Goal: Task Accomplishment & Management: Manage account settings

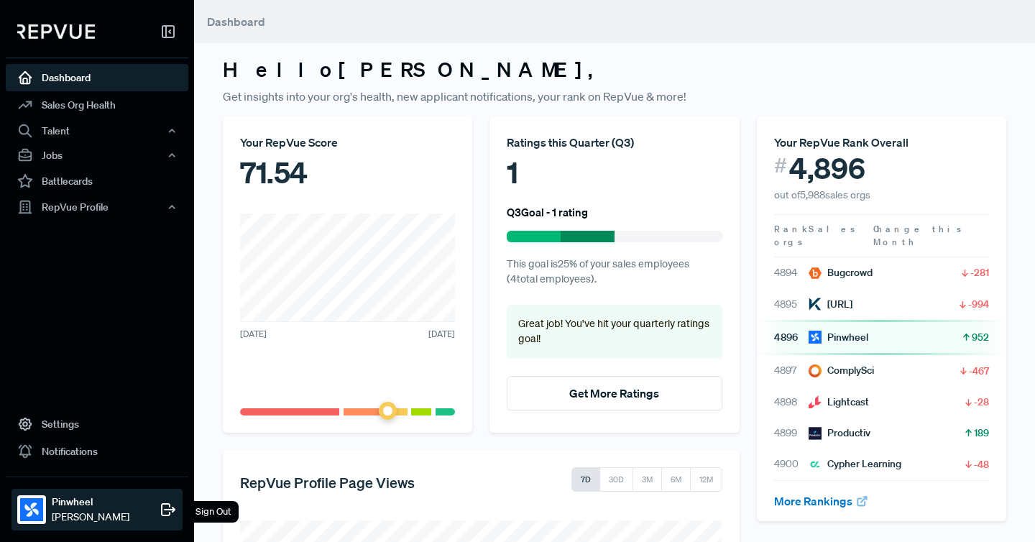
click at [70, 502] on strong "Pinwheel" at bounding box center [91, 502] width 78 height 15
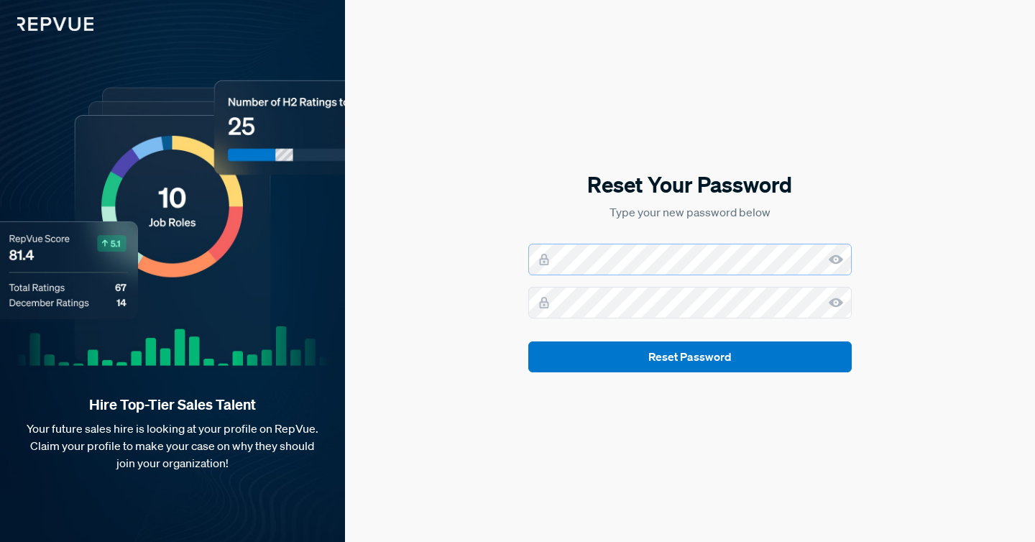
click at [0, 541] on com-1password-button at bounding box center [0, 542] width 0 height 0
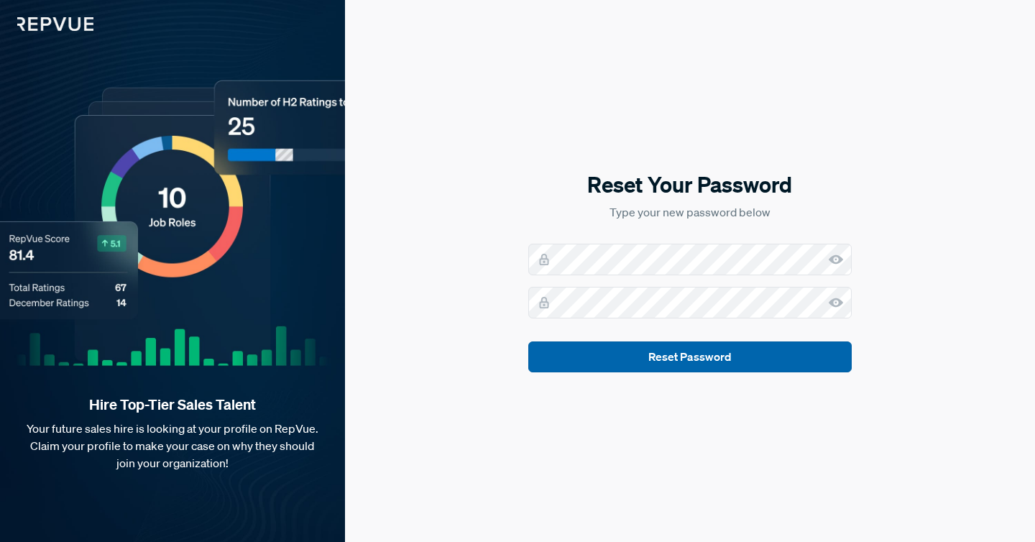
click at [694, 355] on button "Reset Password" at bounding box center [690, 357] width 324 height 31
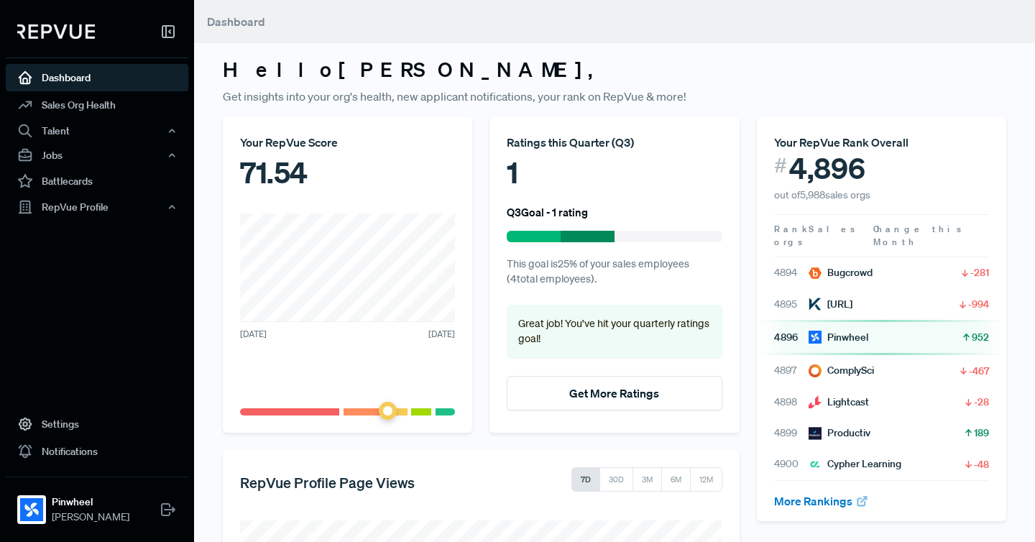
click at [523, 226] on div "Ratings this Quarter ( Q3 ) 1 Q3 Goal - 1 rating This goal is 25 % of your sale…" at bounding box center [615, 274] width 250 height 316
click at [555, 236] on div at bounding box center [534, 237] width 54 height 12
click at [165, 29] on icon at bounding box center [168, 31] width 17 height 17
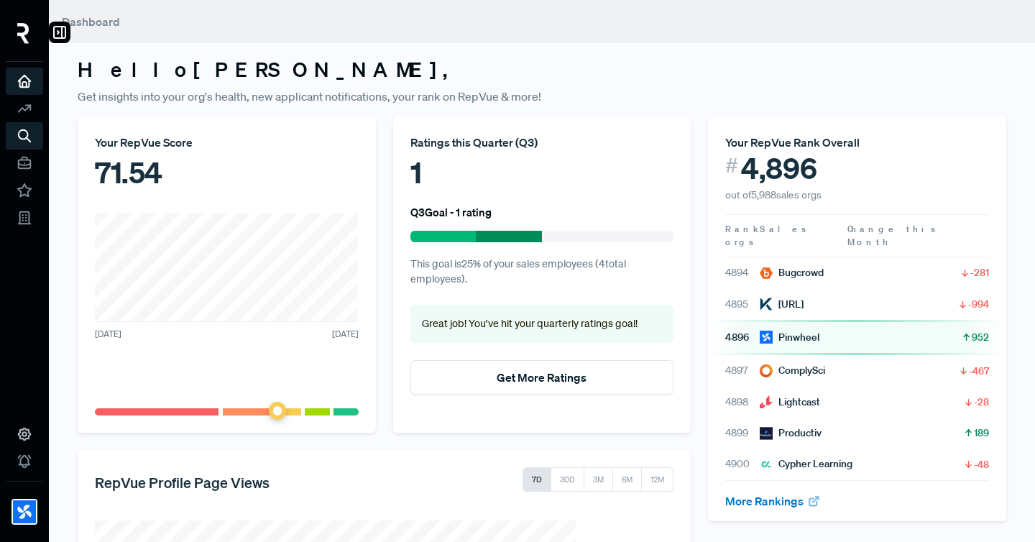
click at [27, 34] on img at bounding box center [23, 33] width 12 height 21
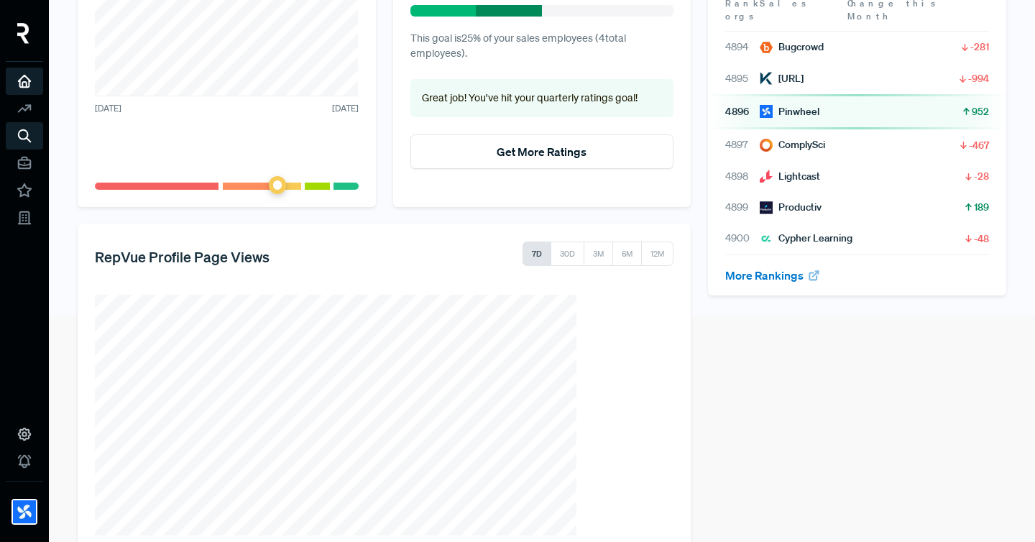
scroll to position [259, 0]
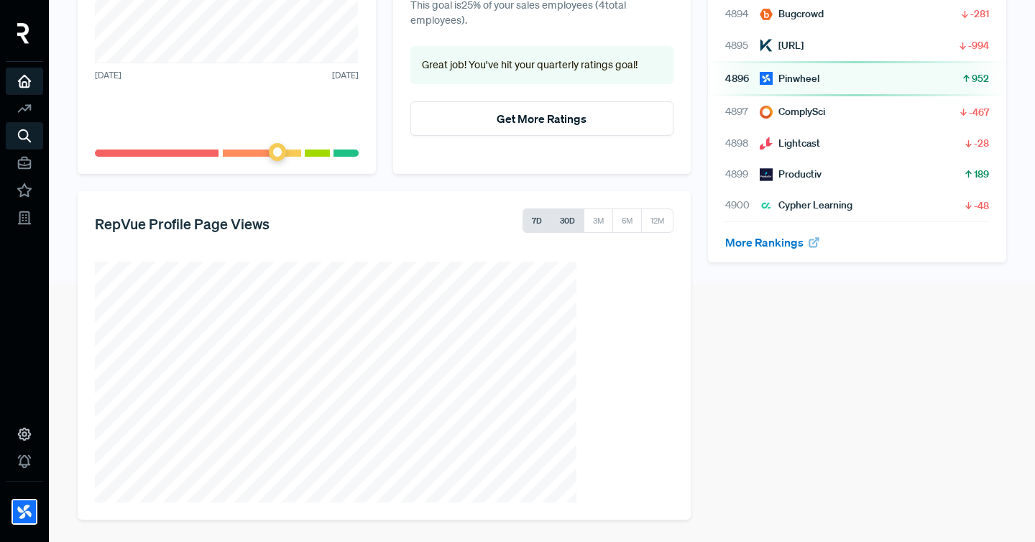
click at [572, 221] on button "30D" at bounding box center [568, 221] width 34 height 24
click at [625, 225] on button "6M" at bounding box center [627, 221] width 30 height 24
click at [672, 222] on button "12M" at bounding box center [657, 221] width 32 height 24
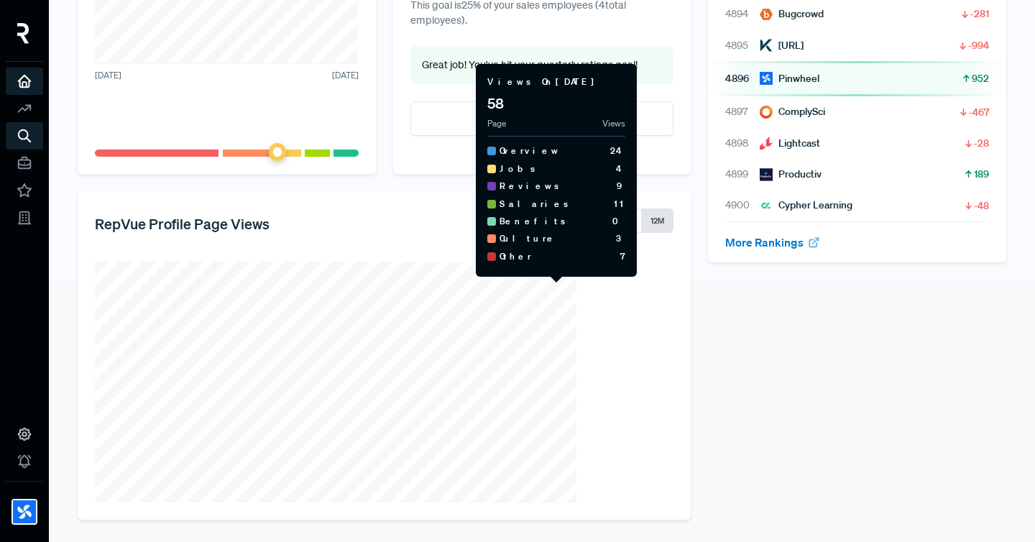
click at [621, 343] on section "Views On [DATE] 58 Page Views Overview 24 Jobs 4 Reviews 9 Salaries 11 Benefits…" at bounding box center [384, 382] width 579 height 241
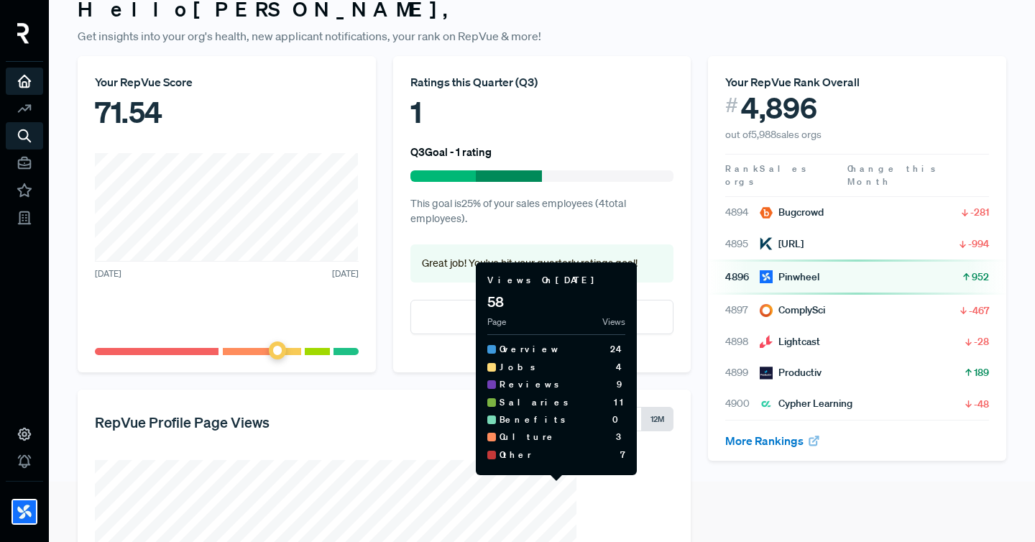
scroll to position [0, 0]
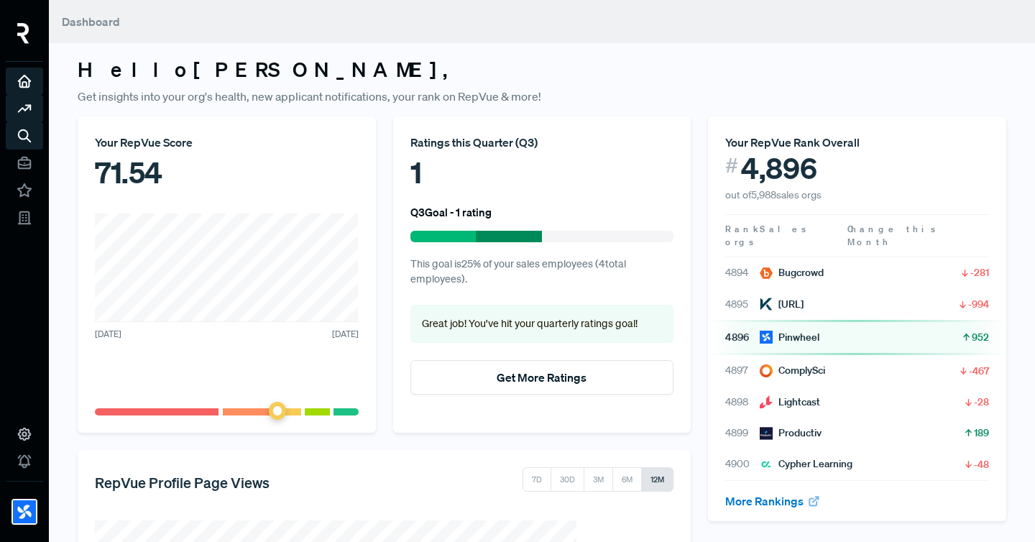
click at [22, 107] on use at bounding box center [25, 108] width 12 height 6
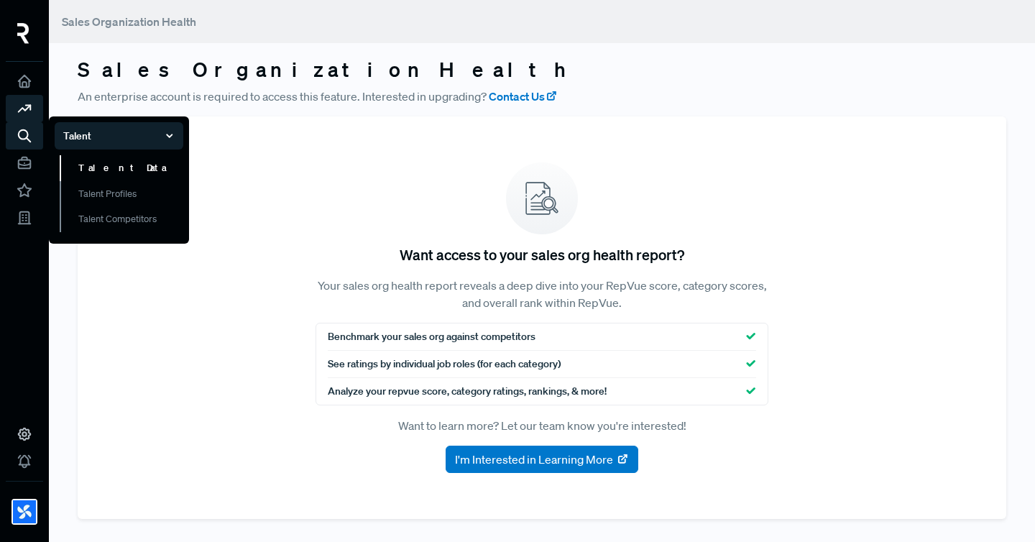
click at [112, 175] on link "Talent Data" at bounding box center [122, 168] width 124 height 26
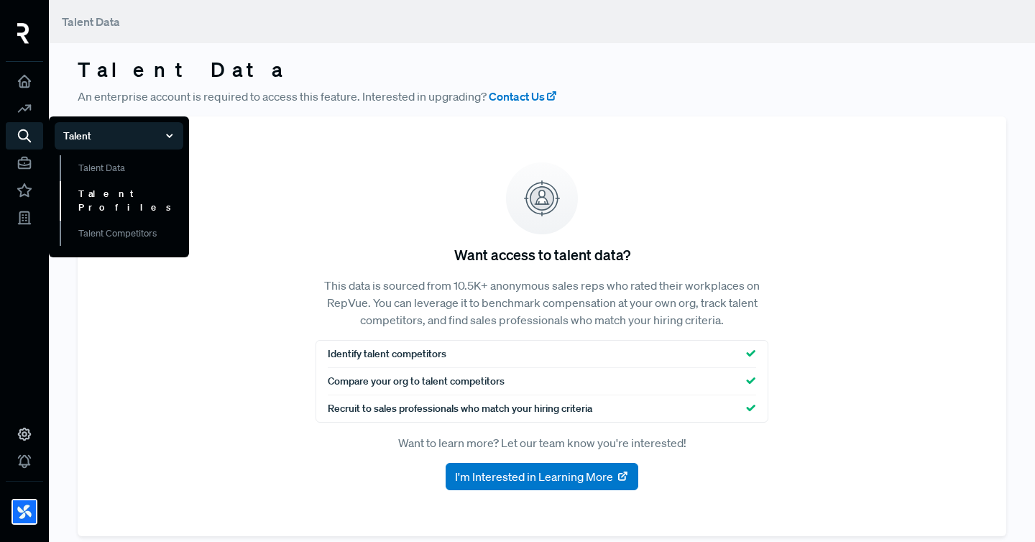
click at [119, 190] on link "Talent Profiles" at bounding box center [122, 201] width 124 height 40
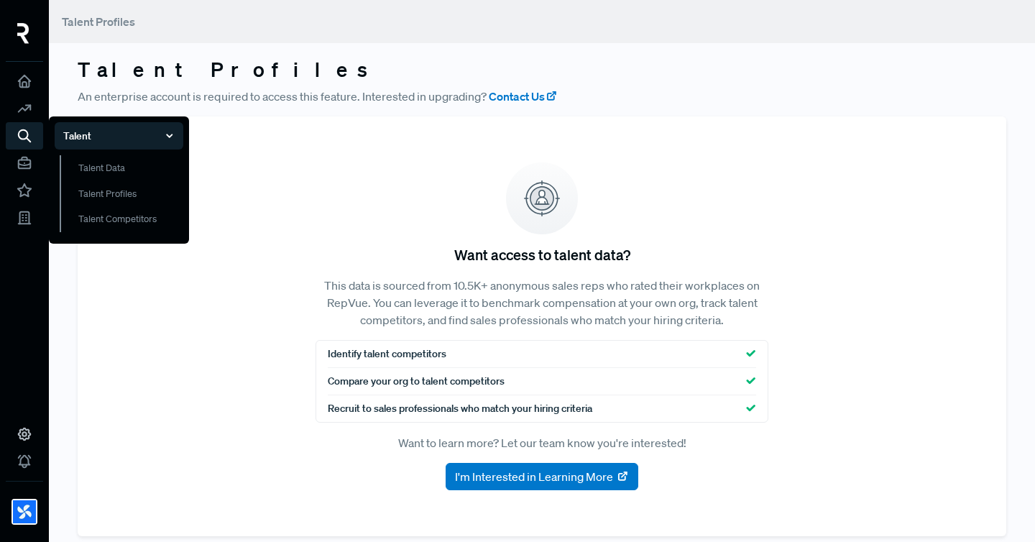
click at [111, 232] on div "Talent Talent Data Talent Profiles Talent Competitors" at bounding box center [119, 179] width 140 height 127
click at [109, 224] on link "Talent Competitors" at bounding box center [122, 226] width 124 height 40
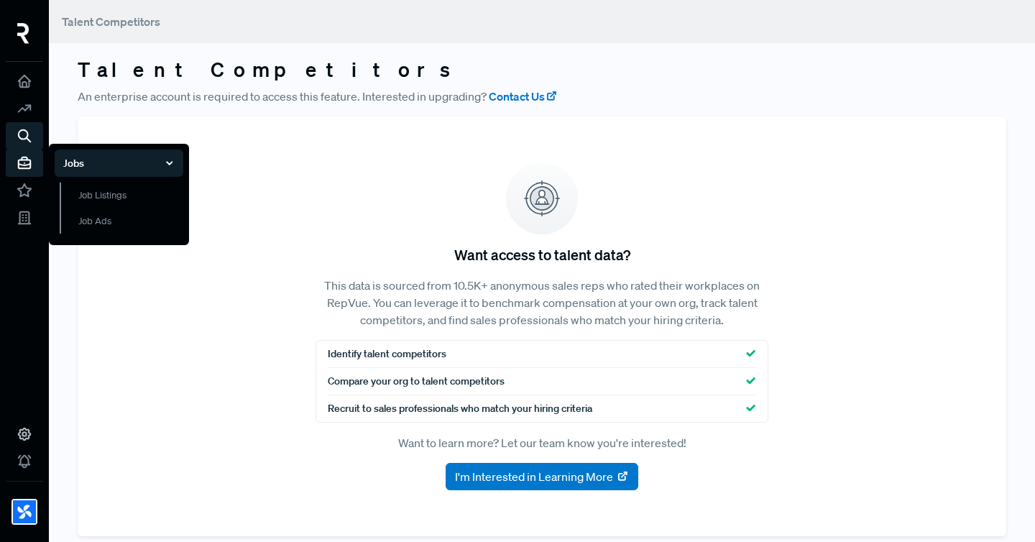
click at [19, 161] on use at bounding box center [25, 163] width 12 height 12
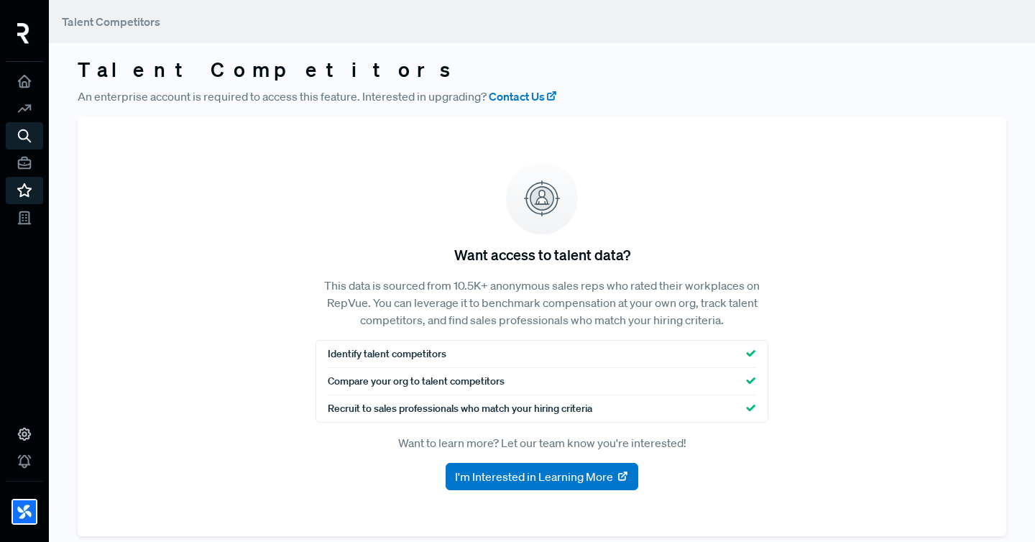
click at [23, 196] on icon at bounding box center [25, 191] width 16 height 16
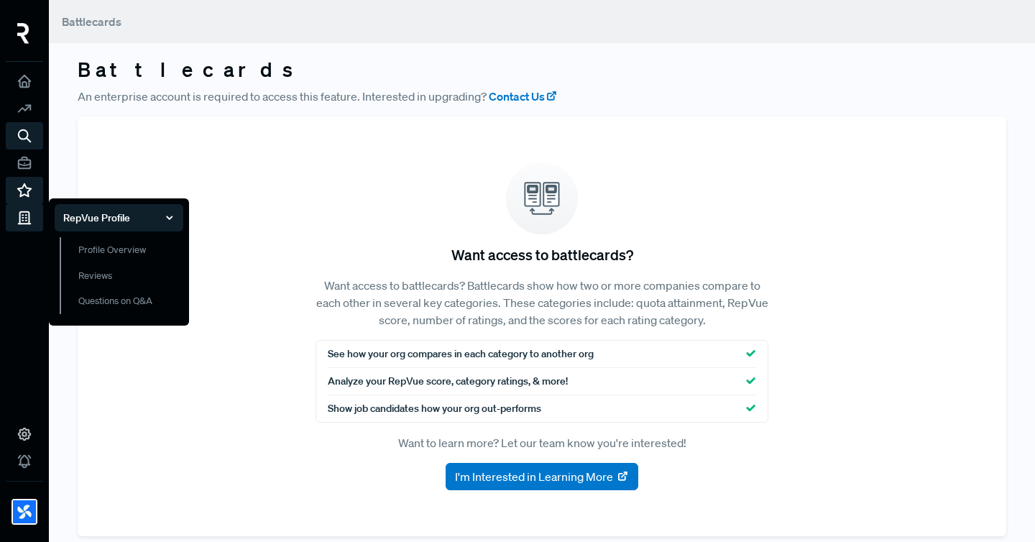
click at [28, 214] on icon at bounding box center [25, 218] width 16 height 16
click at [95, 245] on link "Profile Overview" at bounding box center [122, 257] width 124 height 40
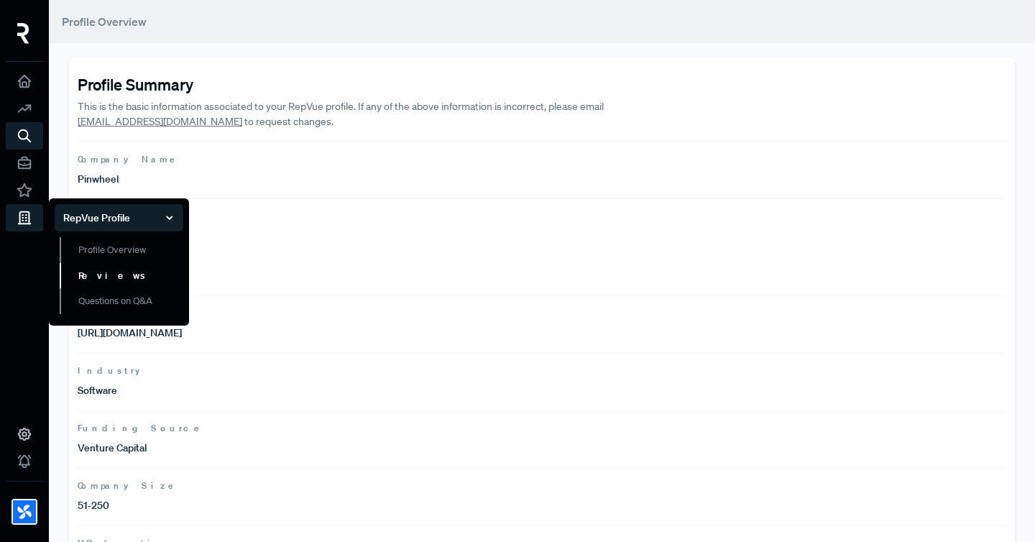
click at [95, 273] on link "Reviews" at bounding box center [122, 276] width 124 height 26
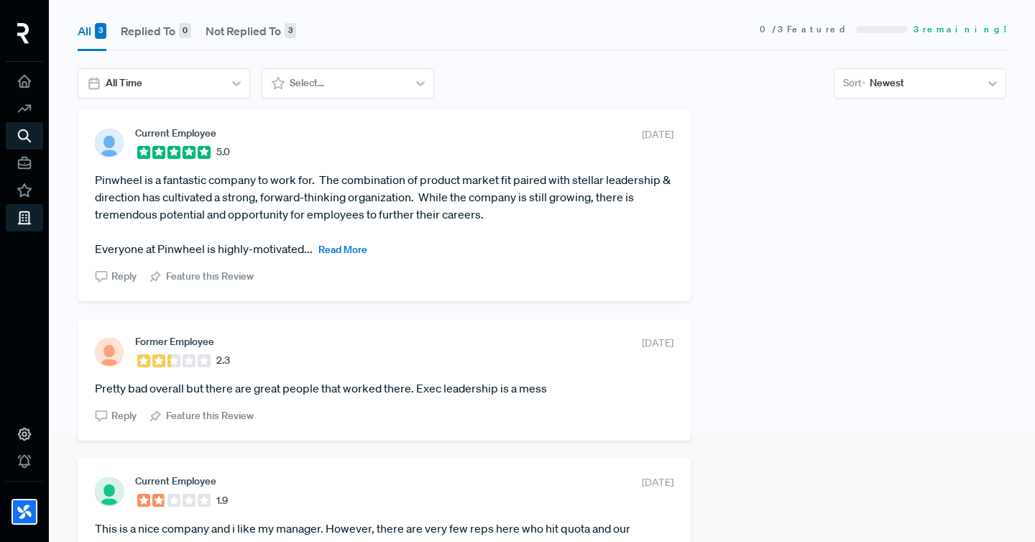
scroll to position [106, 0]
click at [339, 252] on span "Read More" at bounding box center [343, 250] width 49 height 13
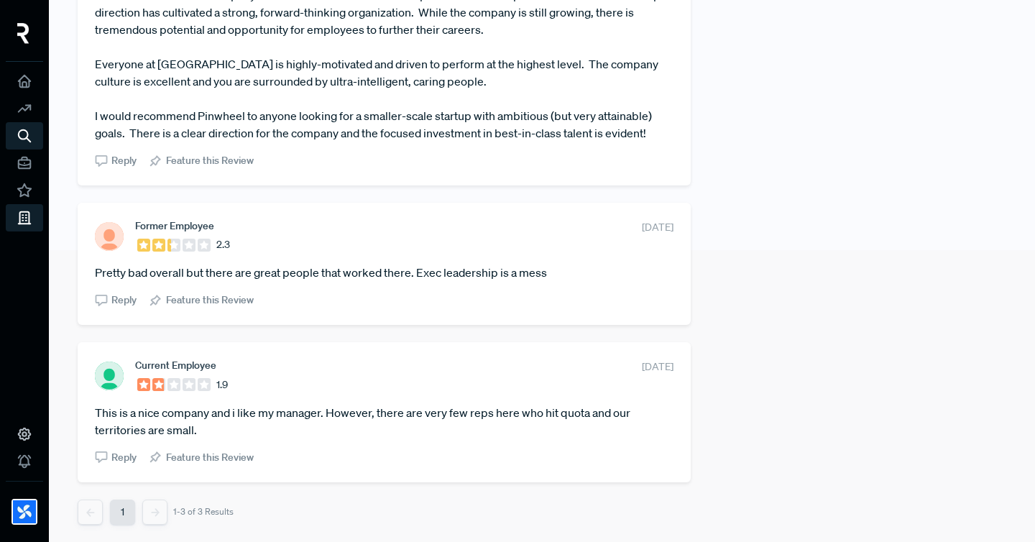
scroll to position [0, 0]
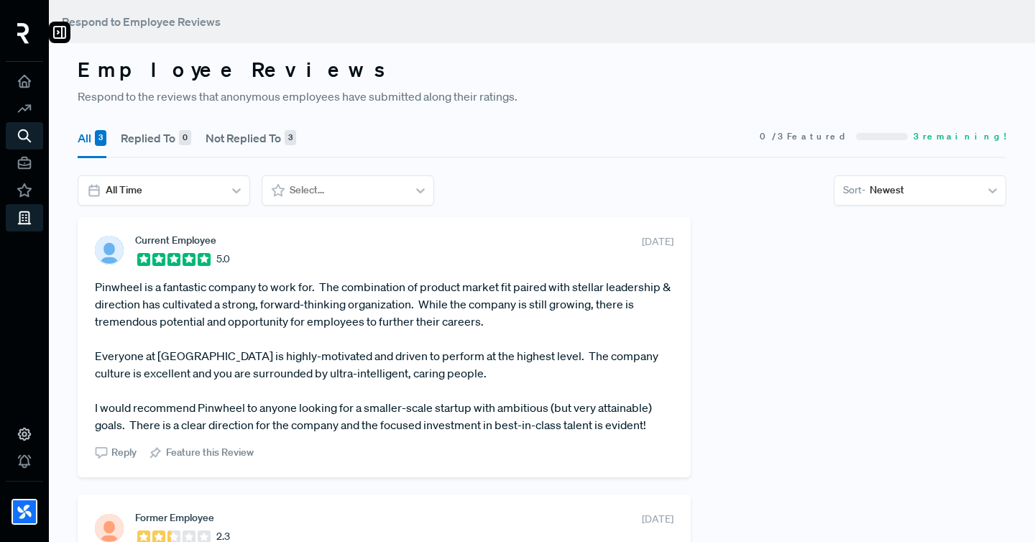
click at [23, 27] on img at bounding box center [23, 33] width 12 height 21
click at [68, 33] on div at bounding box center [60, 33] width 22 height 22
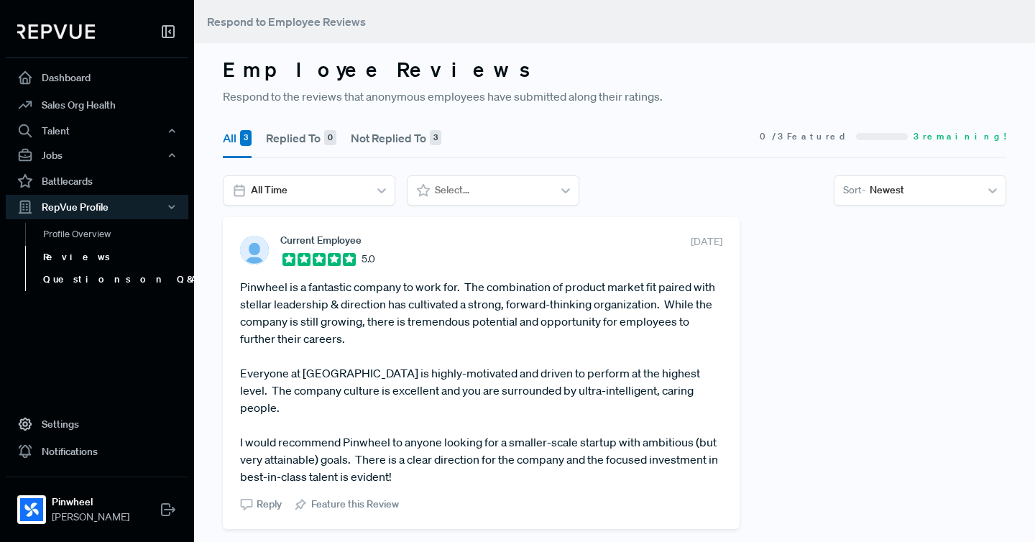
click at [83, 285] on link "Questions on Q&A" at bounding box center [116, 279] width 183 height 23
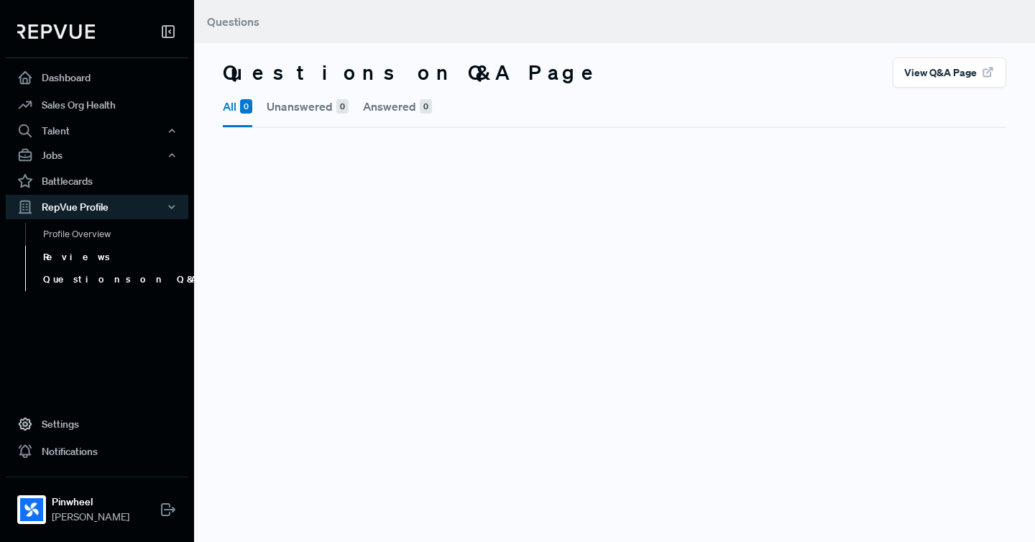
click at [55, 255] on link "Reviews" at bounding box center [116, 257] width 183 height 23
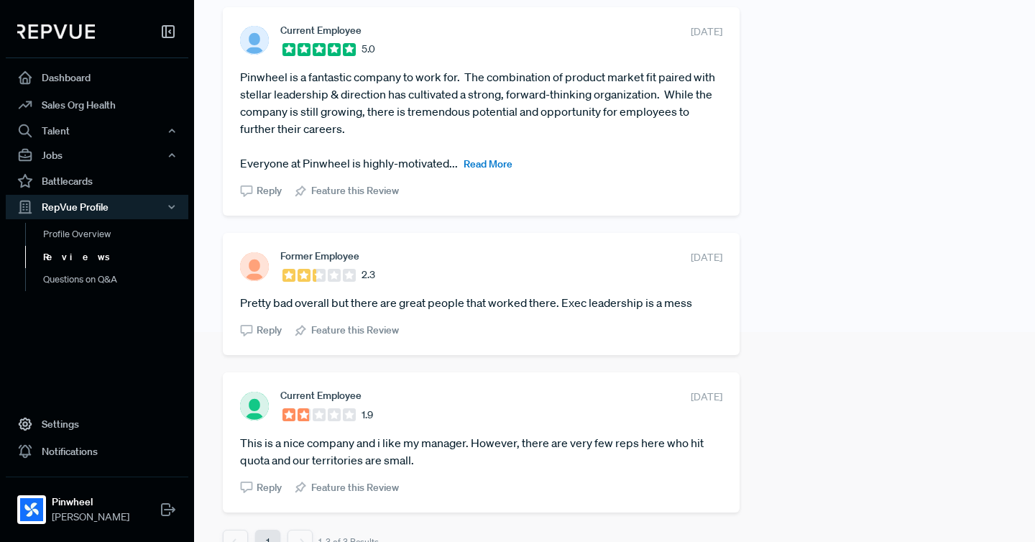
scroll to position [69, 0]
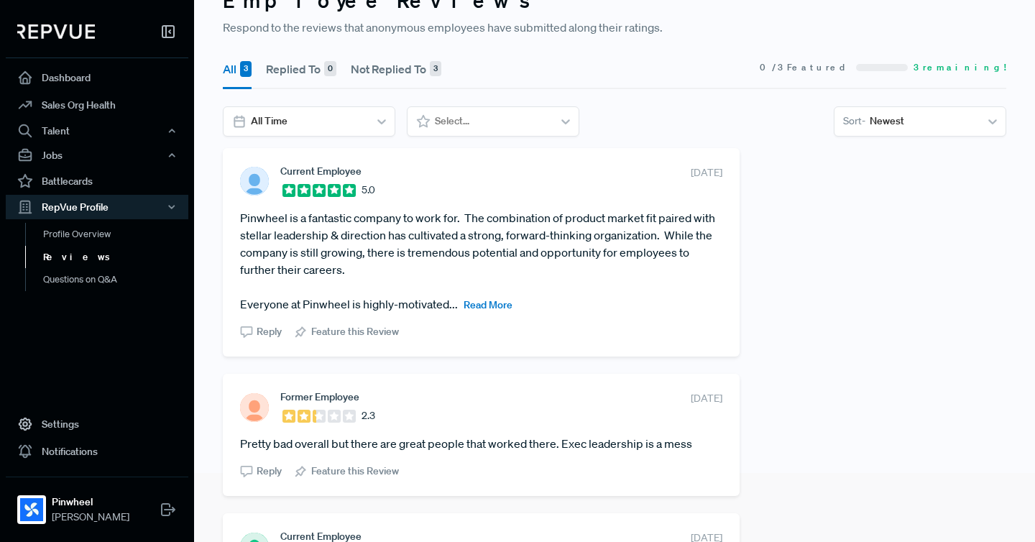
click at [596, 51] on section "All 3 Replied To 0 Not Replied To 3 0 / 3 Featured 3 remaining!" at bounding box center [615, 68] width 784 height 42
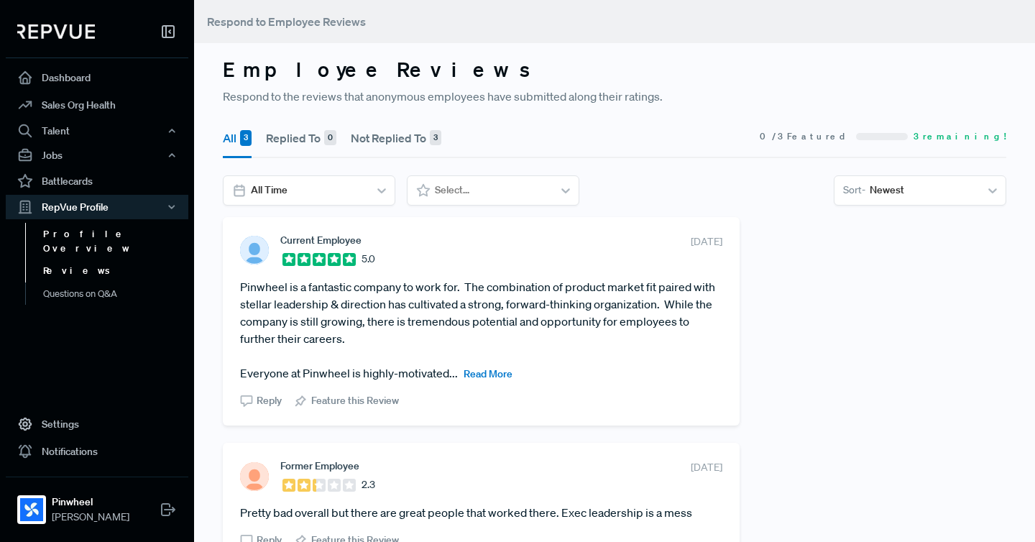
click at [48, 237] on link "Profile Overview" at bounding box center [116, 241] width 183 height 37
